Goal: Information Seeking & Learning: Learn about a topic

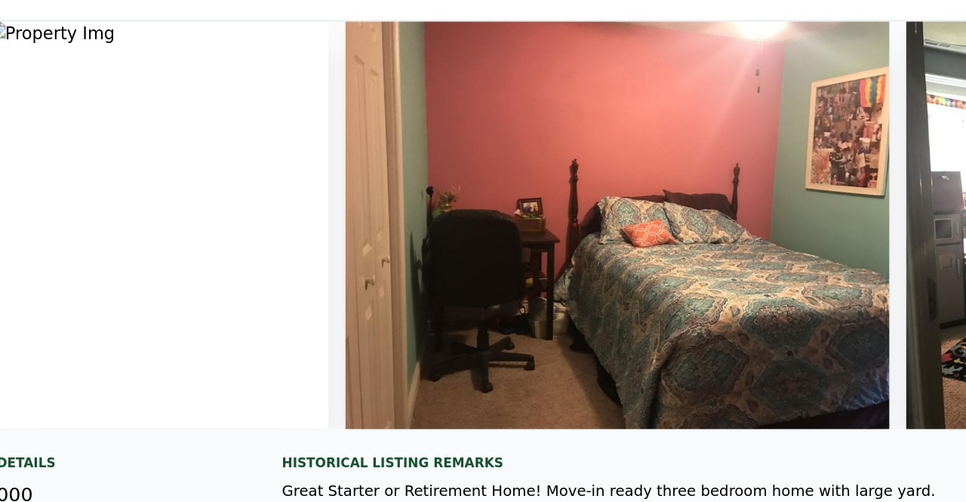
scroll to position [0, 2944]
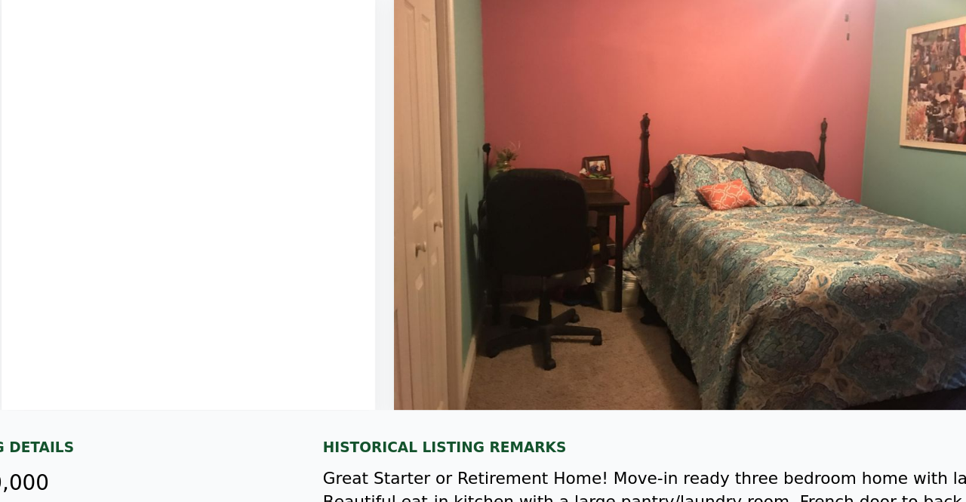
click at [480, 112] on img at bounding box center [618, 160] width 386 height 290
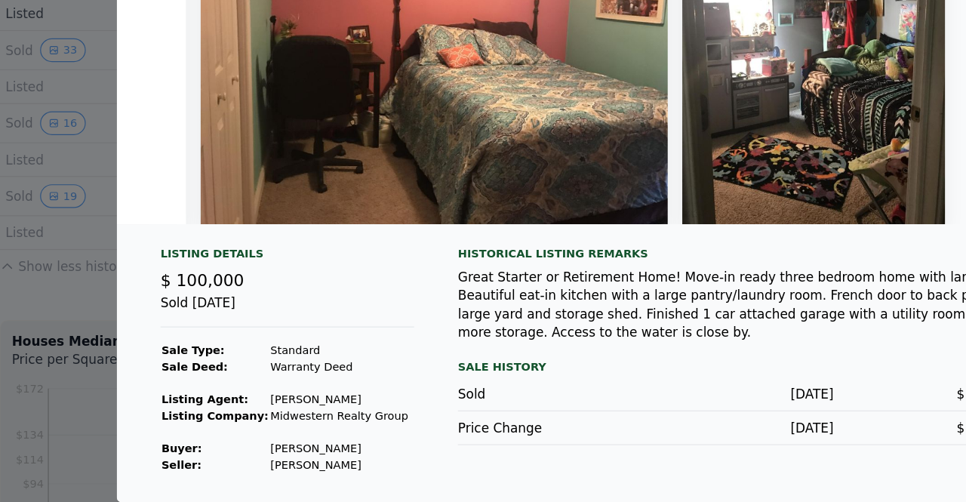
scroll to position [0, 0]
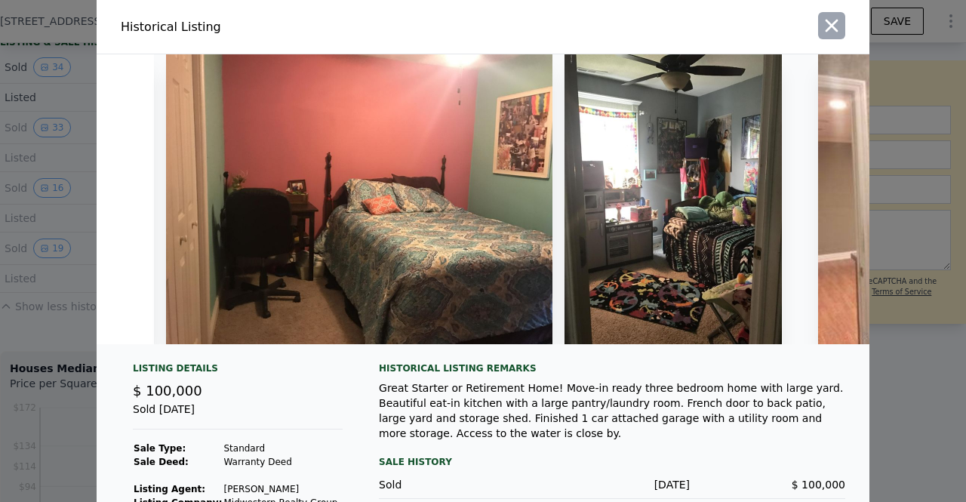
click at [836, 23] on button "button" at bounding box center [831, 25] width 27 height 27
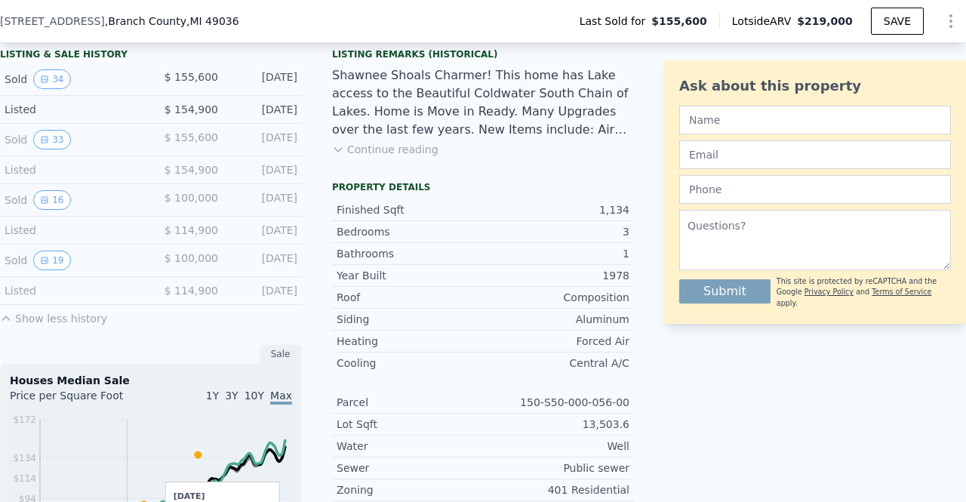
scroll to position [380, 0]
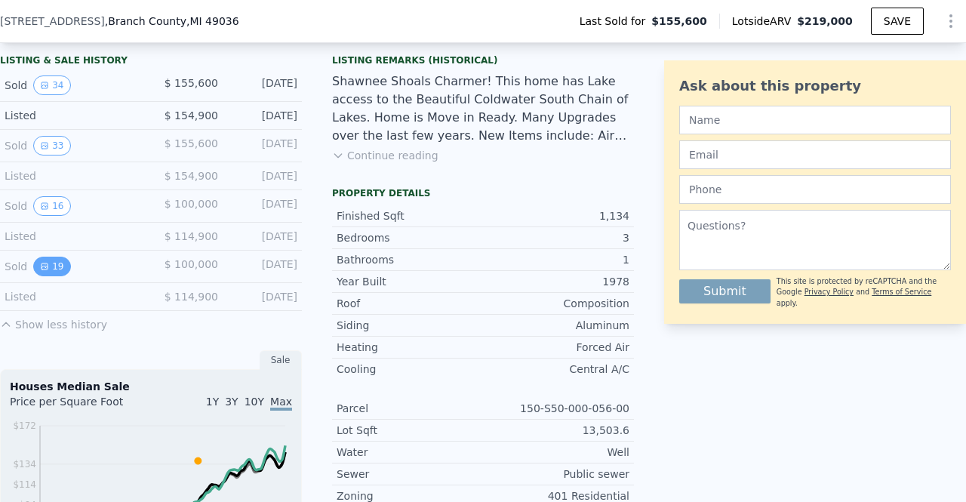
click at [42, 271] on icon "View historical data" at bounding box center [44, 266] width 9 height 9
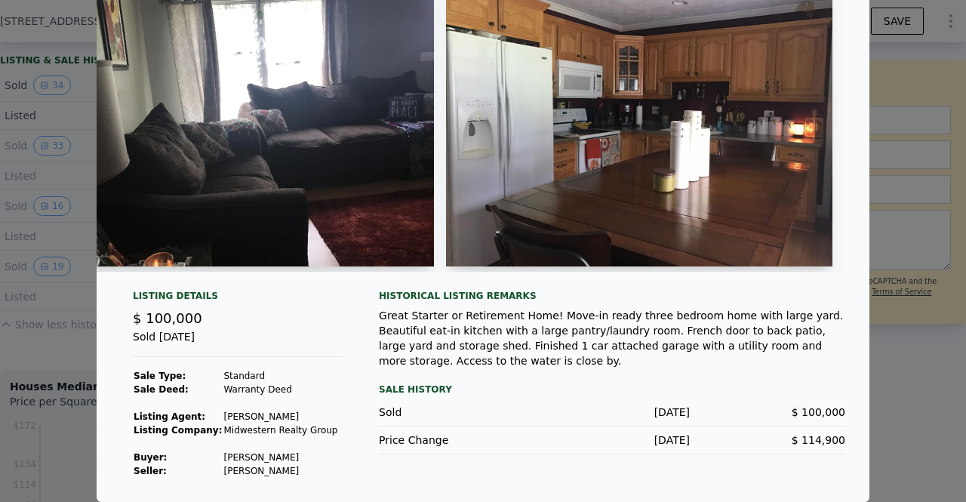
scroll to position [0, 1511]
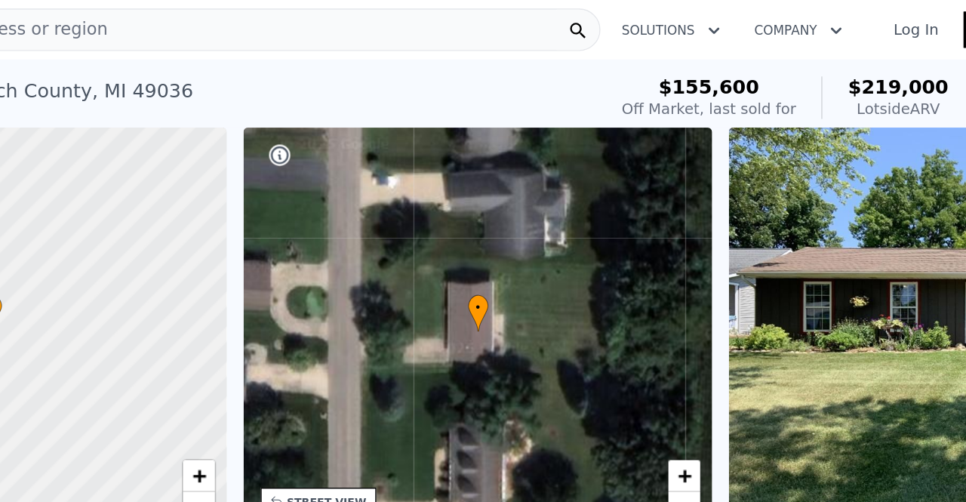
scroll to position [0, 6]
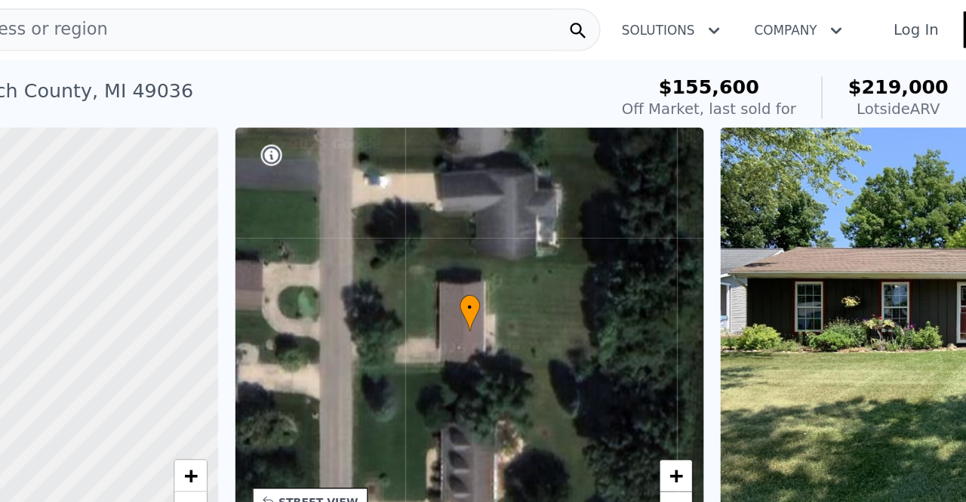
click at [346, 17] on div "Search an address or region" at bounding box center [338, 21] width 533 height 30
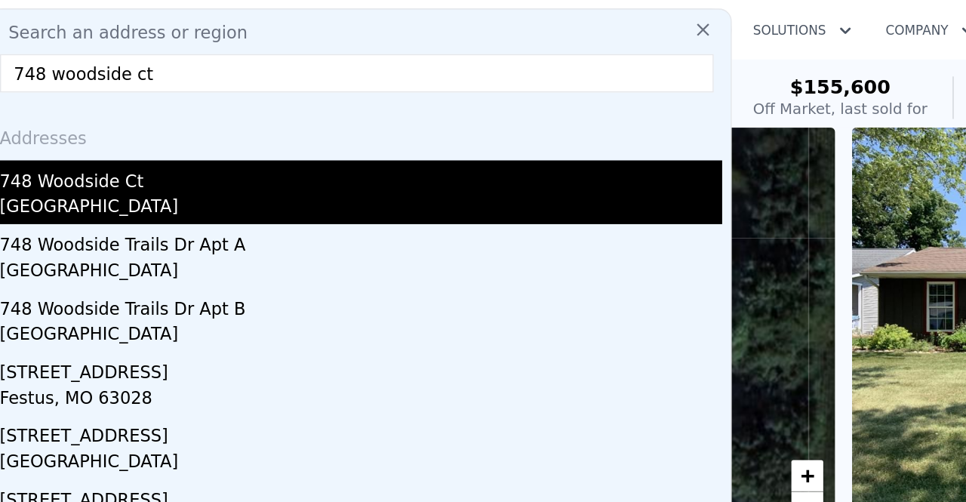
type input "748 woodside ct"
click at [142, 140] on div "Oakland County, MI 48359" at bounding box center [341, 148] width 513 height 21
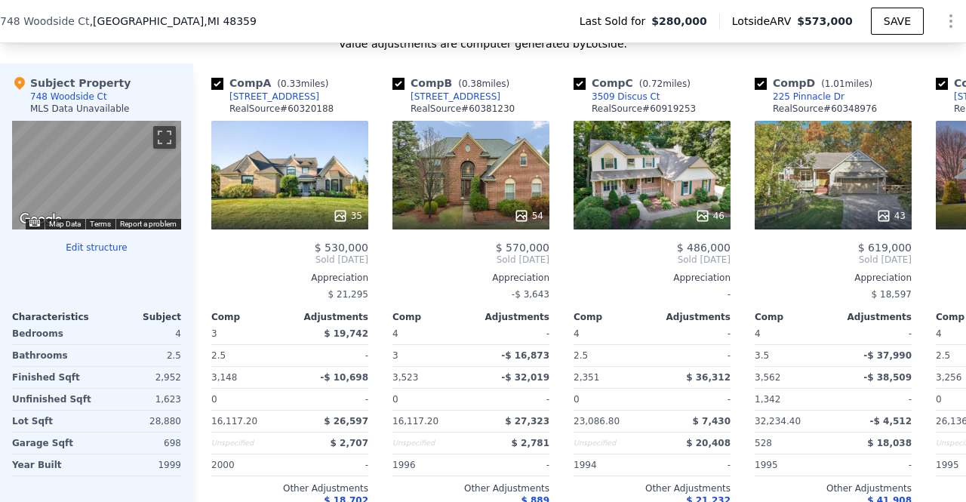
scroll to position [1434, 0]
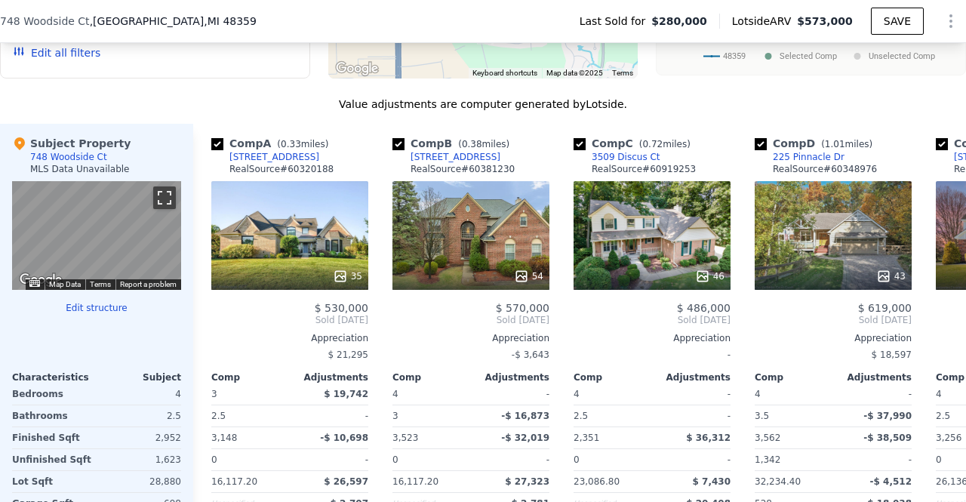
click at [164, 207] on button "Toggle fullscreen view" at bounding box center [164, 197] width 23 height 23
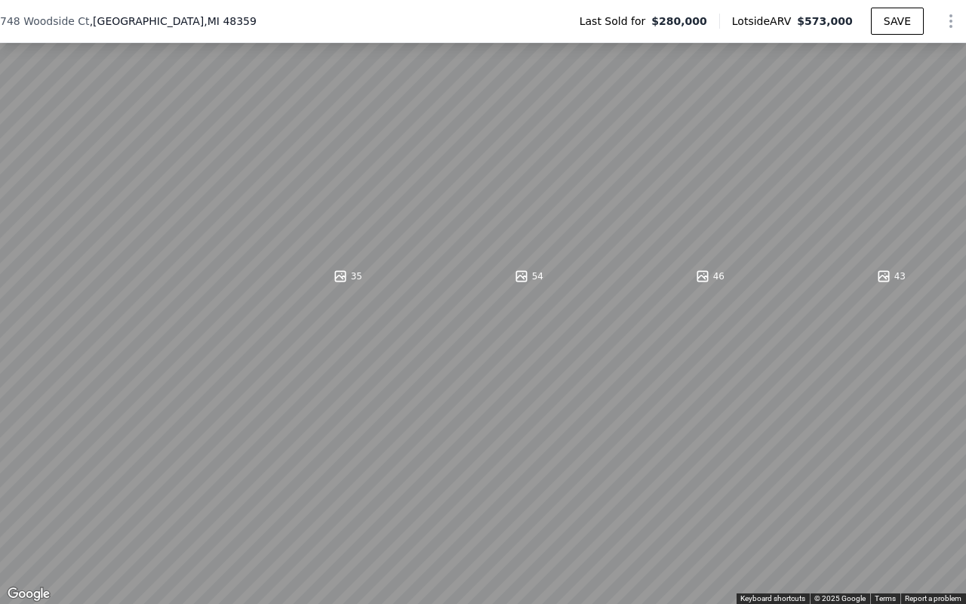
click at [950, 14] on button "Toggle fullscreen view" at bounding box center [949, 16] width 23 height 23
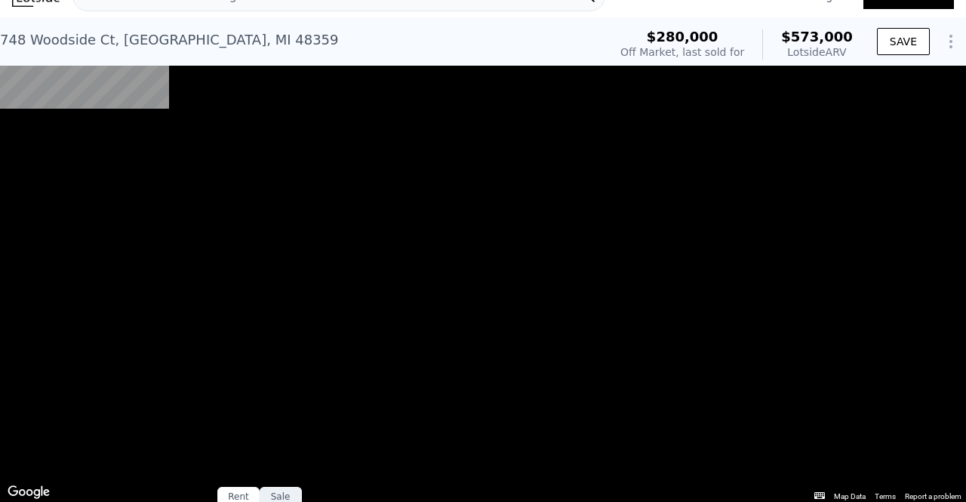
scroll to position [0, 0]
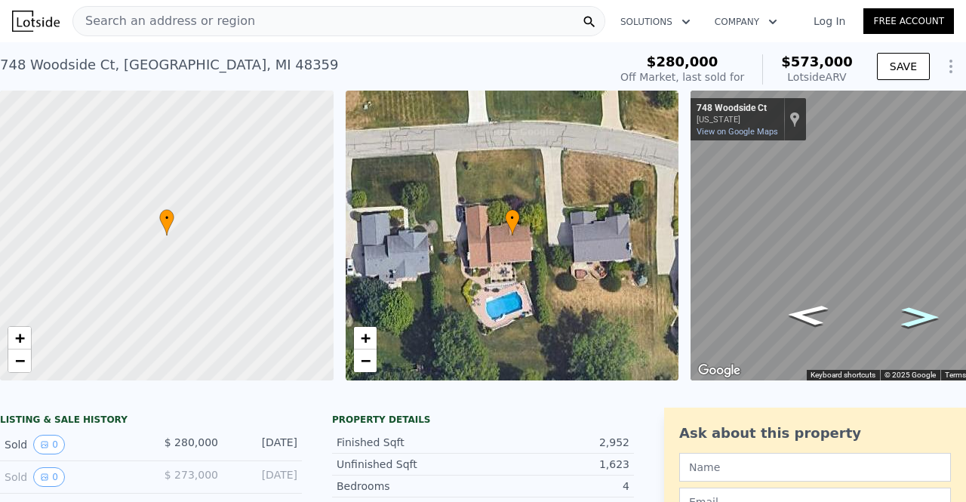
click at [912, 318] on icon "Go West, Woodside Ct" at bounding box center [920, 317] width 69 height 29
click at [916, 322] on icon "Go West, Woodside Ct" at bounding box center [919, 329] width 75 height 29
click at [795, 332] on icon "Go East, Woodside Ct" at bounding box center [807, 326] width 75 height 29
click at [795, 332] on icon "Go East, Woodside Ct" at bounding box center [807, 326] width 76 height 29
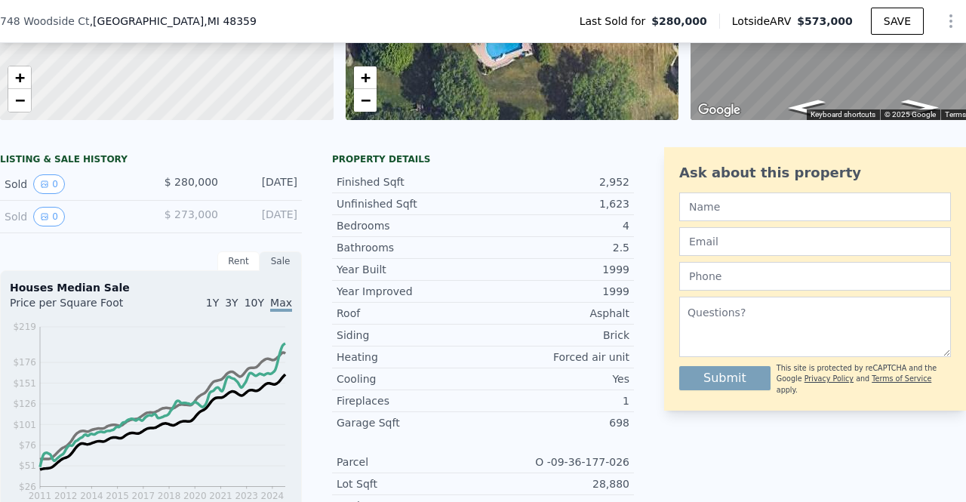
scroll to position [261, 0]
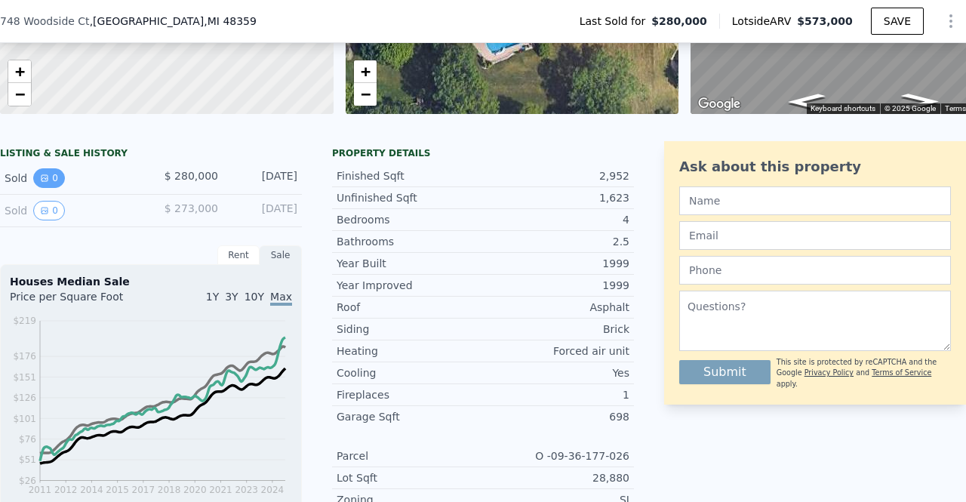
click at [43, 183] on icon "View historical data" at bounding box center [44, 178] width 9 height 9
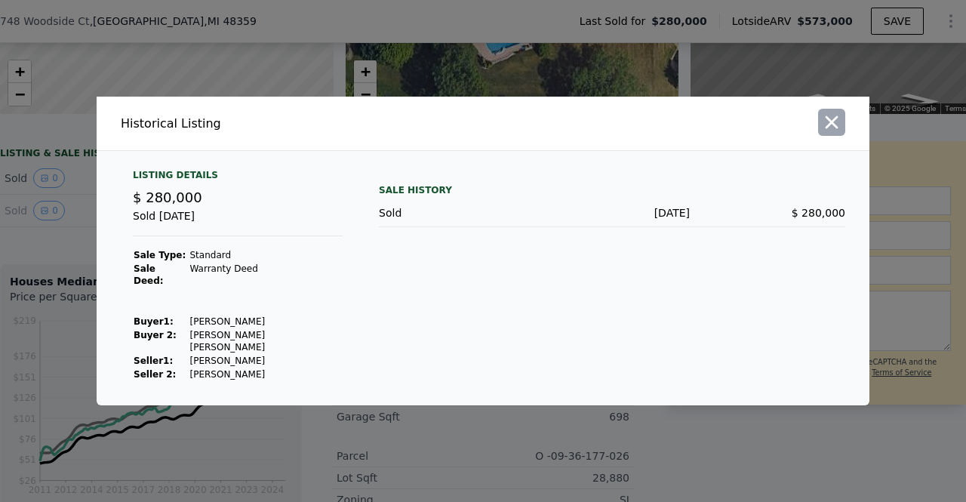
click at [830, 129] on icon "button" at bounding box center [832, 122] width 13 height 13
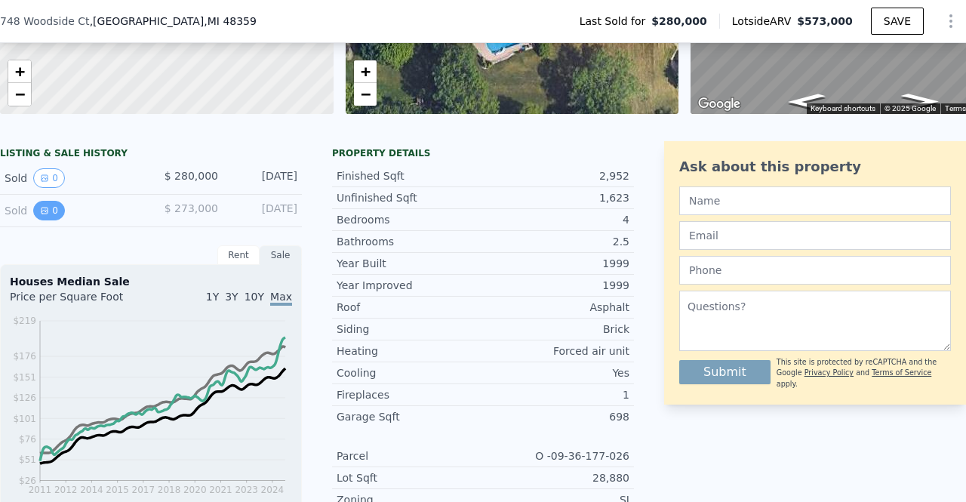
click at [42, 214] on icon "View historical data" at bounding box center [45, 211] width 6 height 6
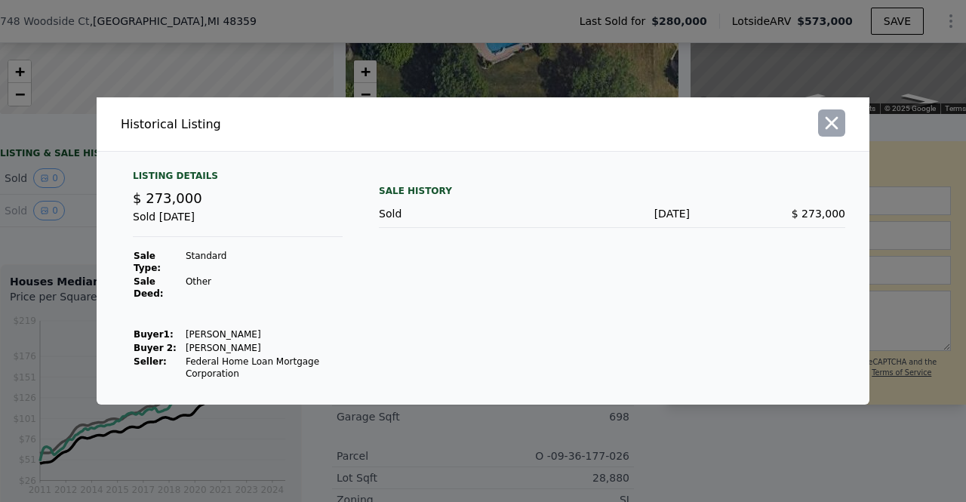
click at [829, 127] on icon "button" at bounding box center [832, 123] width 13 height 13
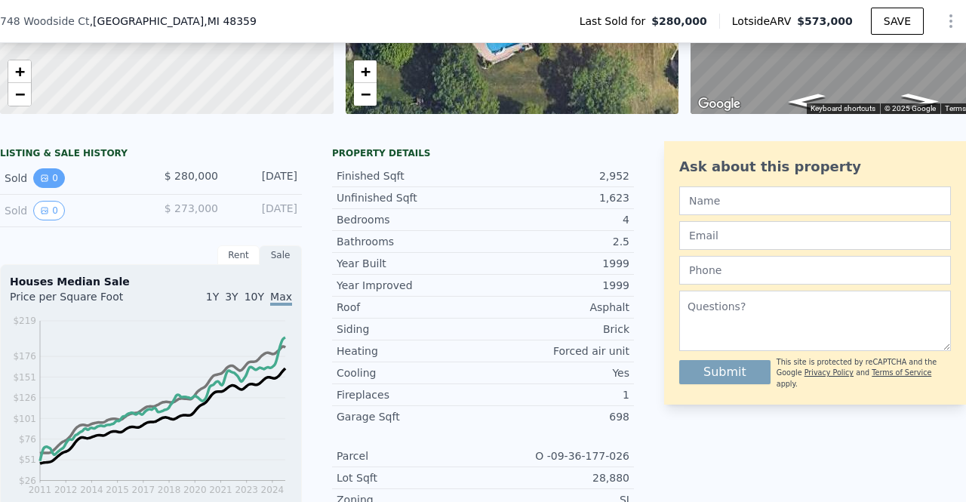
click at [42, 182] on button "0" at bounding box center [49, 178] width 32 height 20
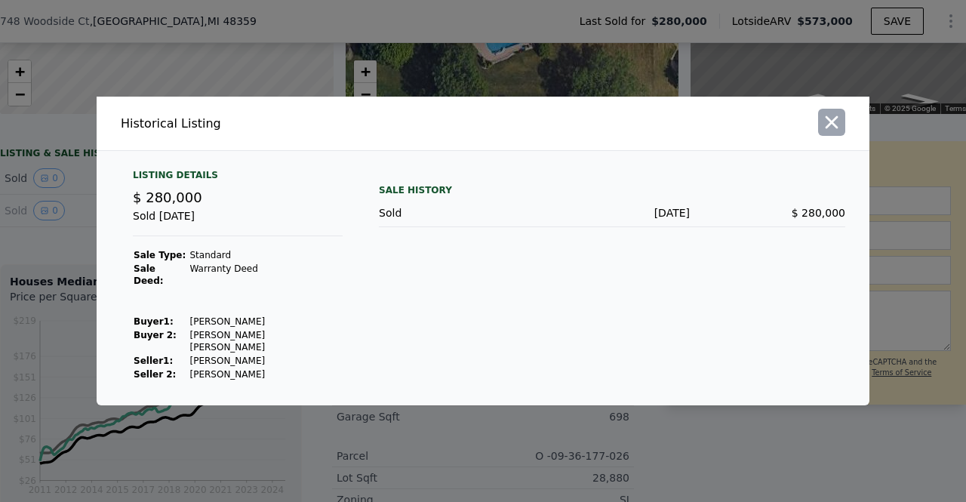
click at [832, 133] on icon "button" at bounding box center [831, 122] width 21 height 21
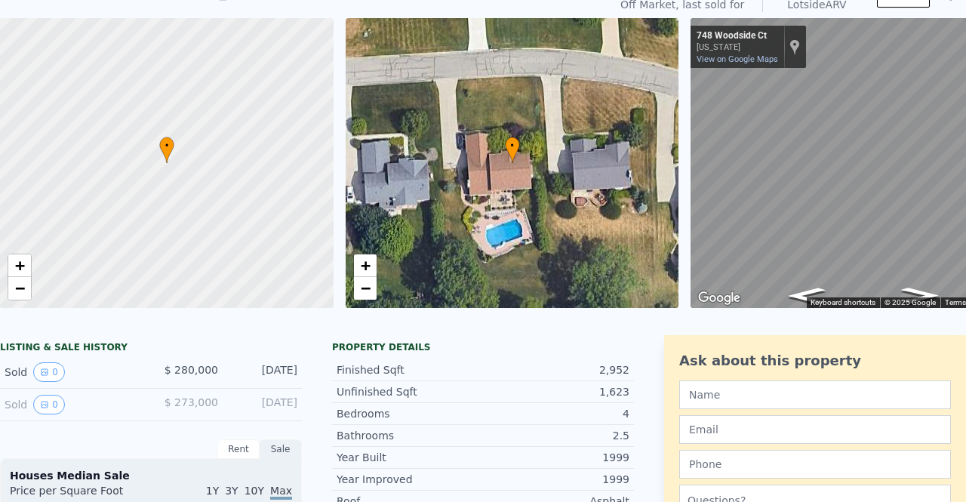
scroll to position [0, 0]
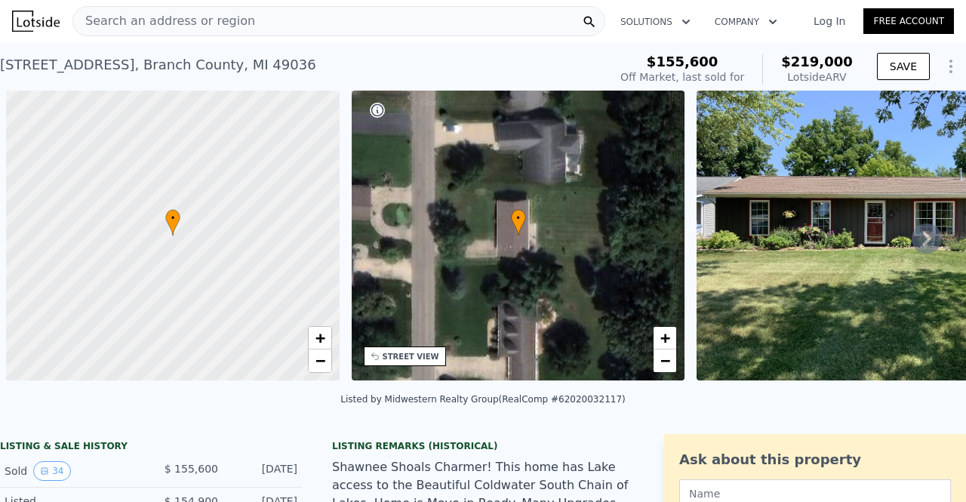
scroll to position [0, 6]
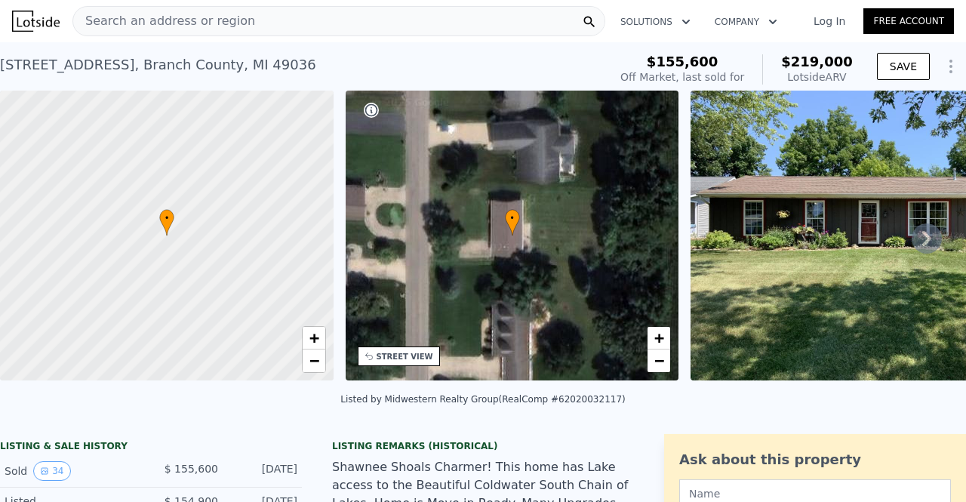
click at [267, 28] on div "Search an address or region" at bounding box center [338, 21] width 533 height 30
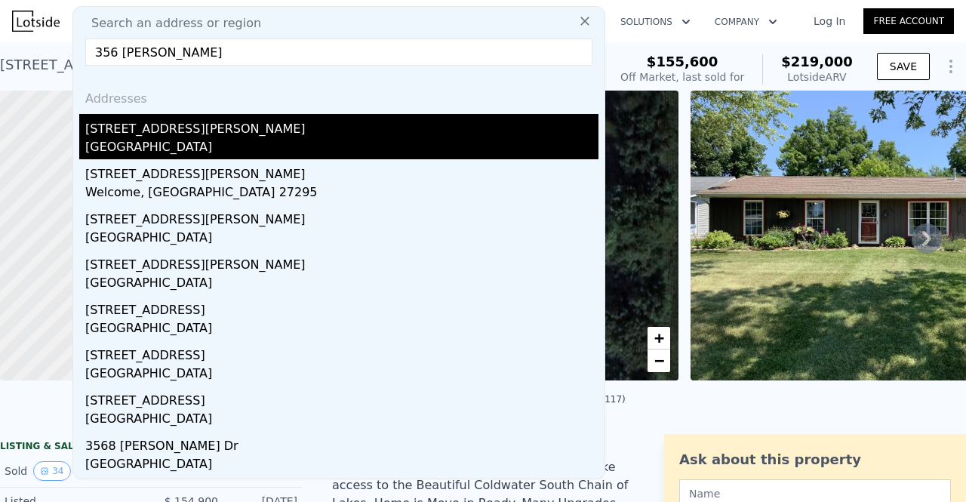
type input "356 [PERSON_NAME]"
click at [146, 143] on div "Branch County, MI 49082" at bounding box center [341, 148] width 513 height 21
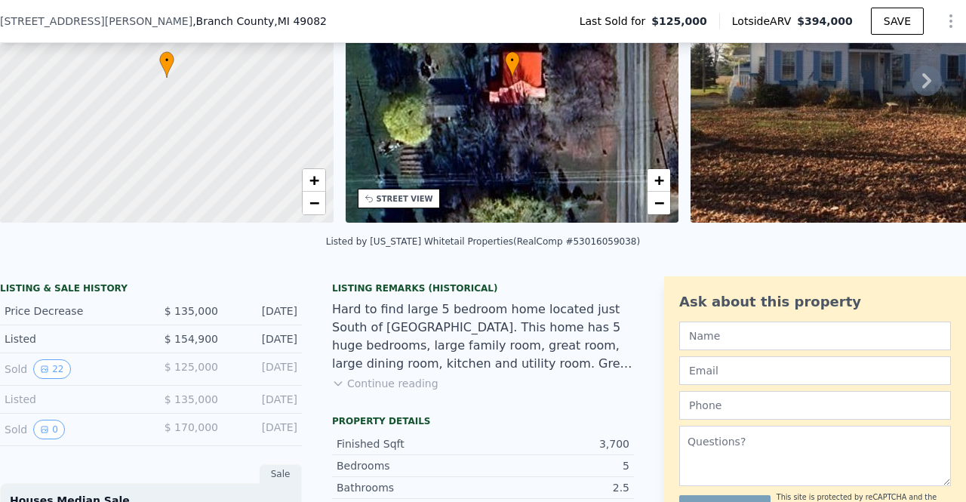
scroll to position [168, 0]
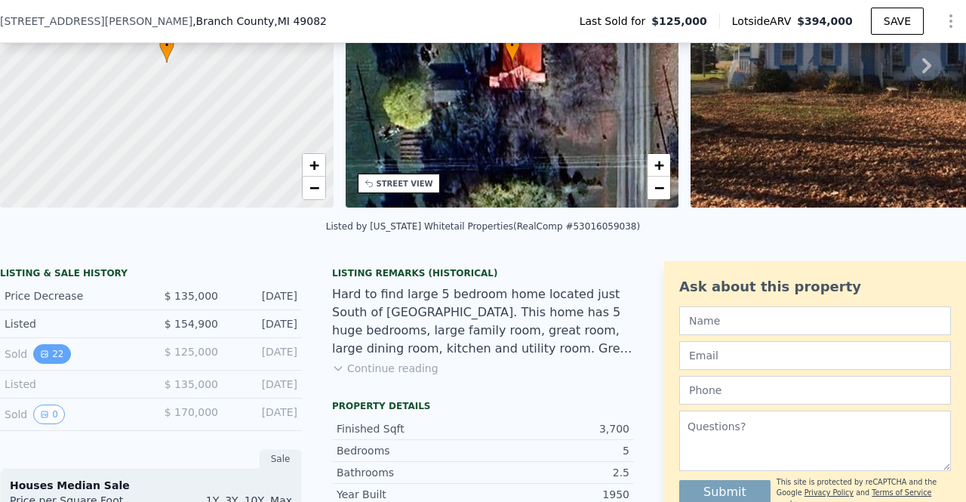
click at [54, 364] on button "22" at bounding box center [51, 354] width 37 height 20
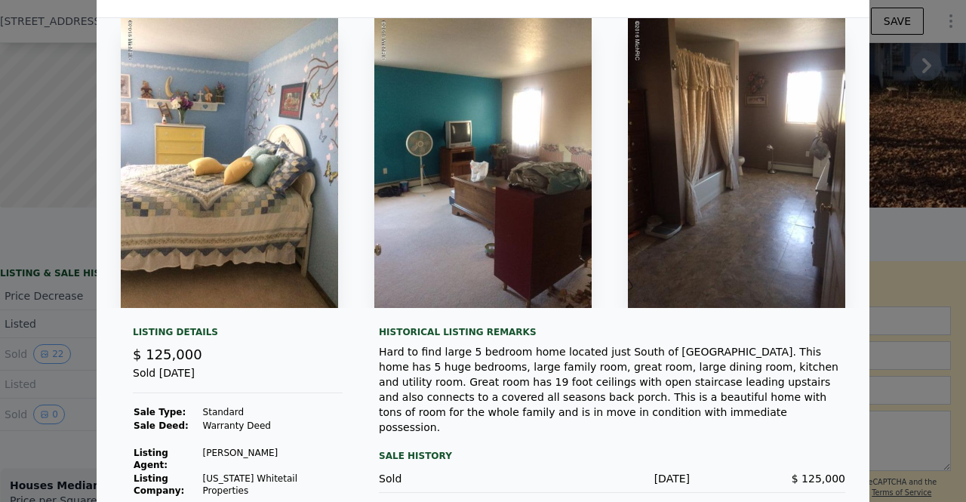
scroll to position [95, 0]
